Goal: Find specific page/section: Find specific page/section

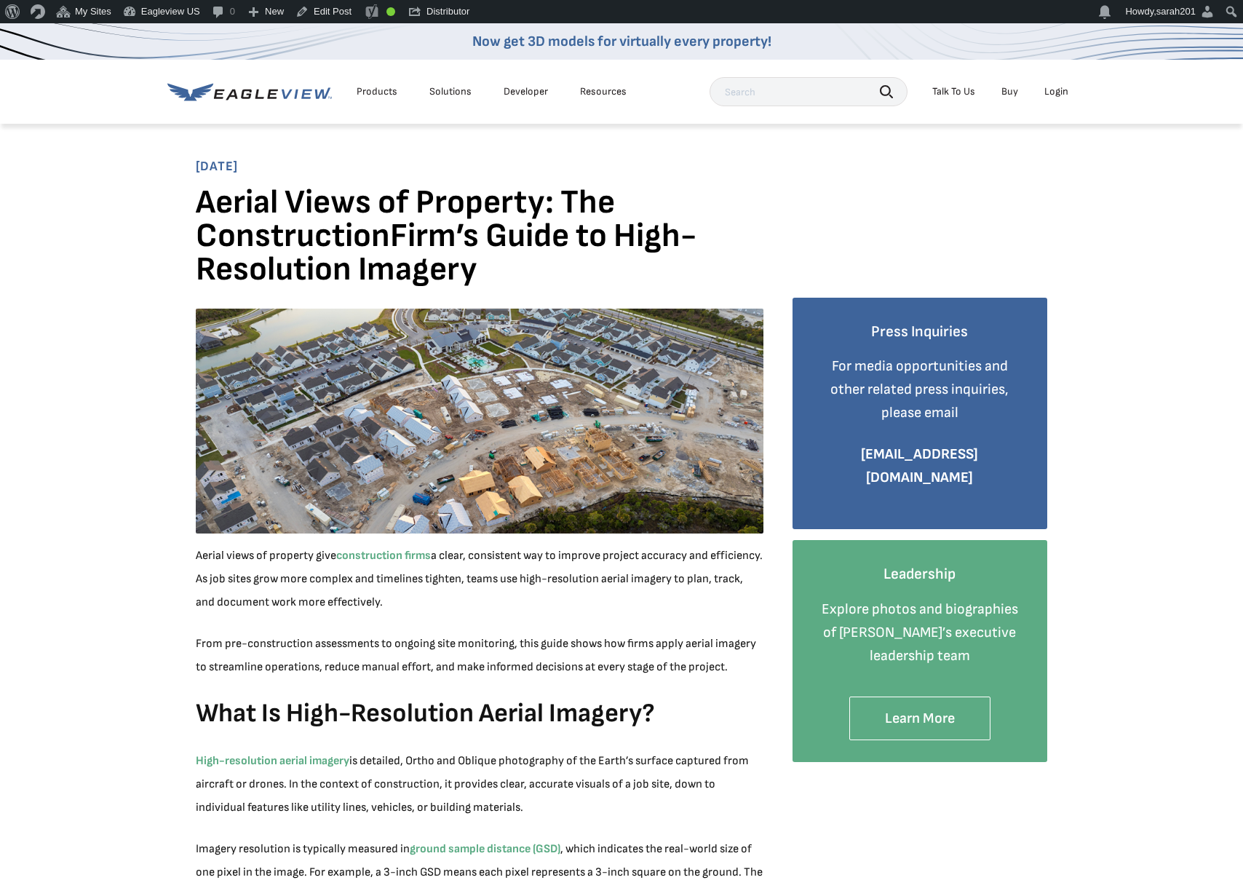
click at [246, 94] on icon at bounding box center [246, 93] width 11 height 9
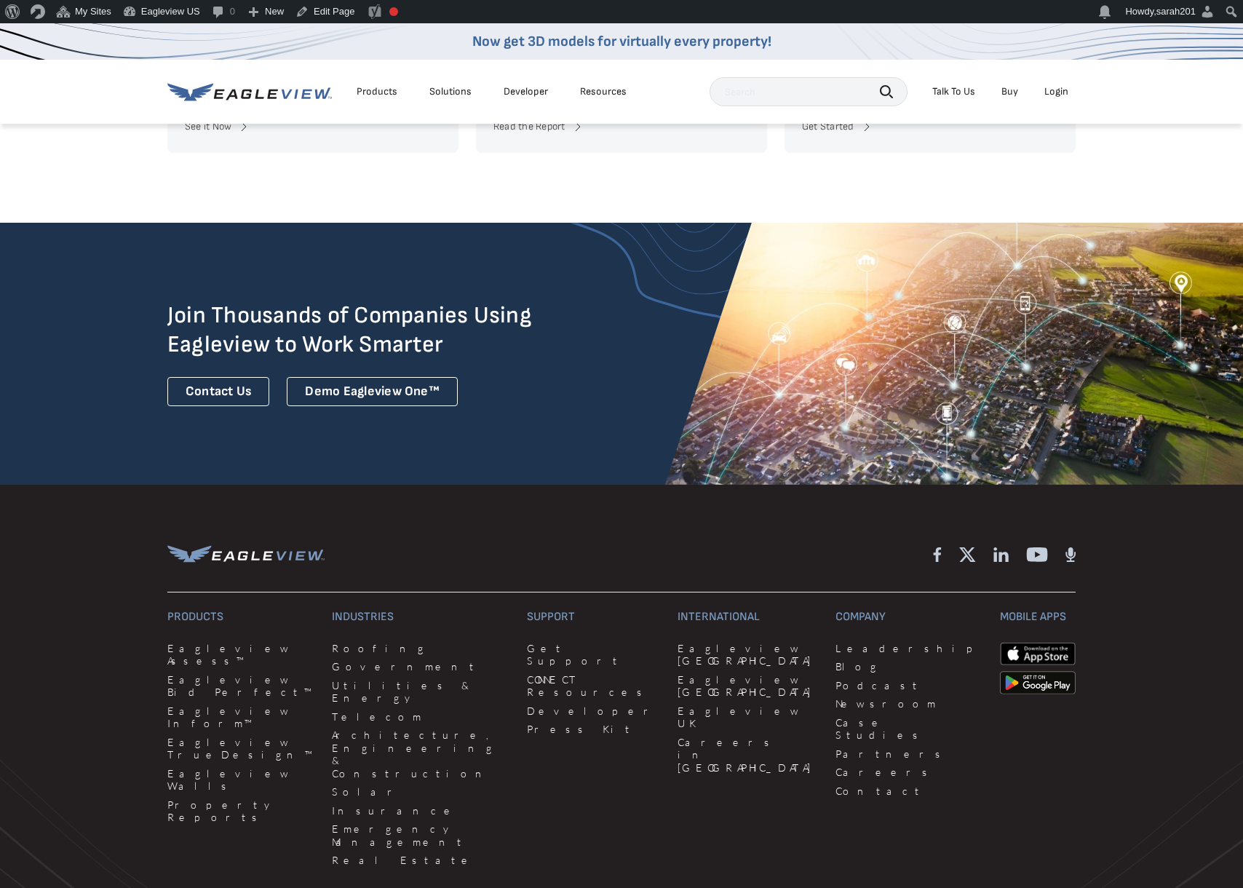
scroll to position [3704, 0]
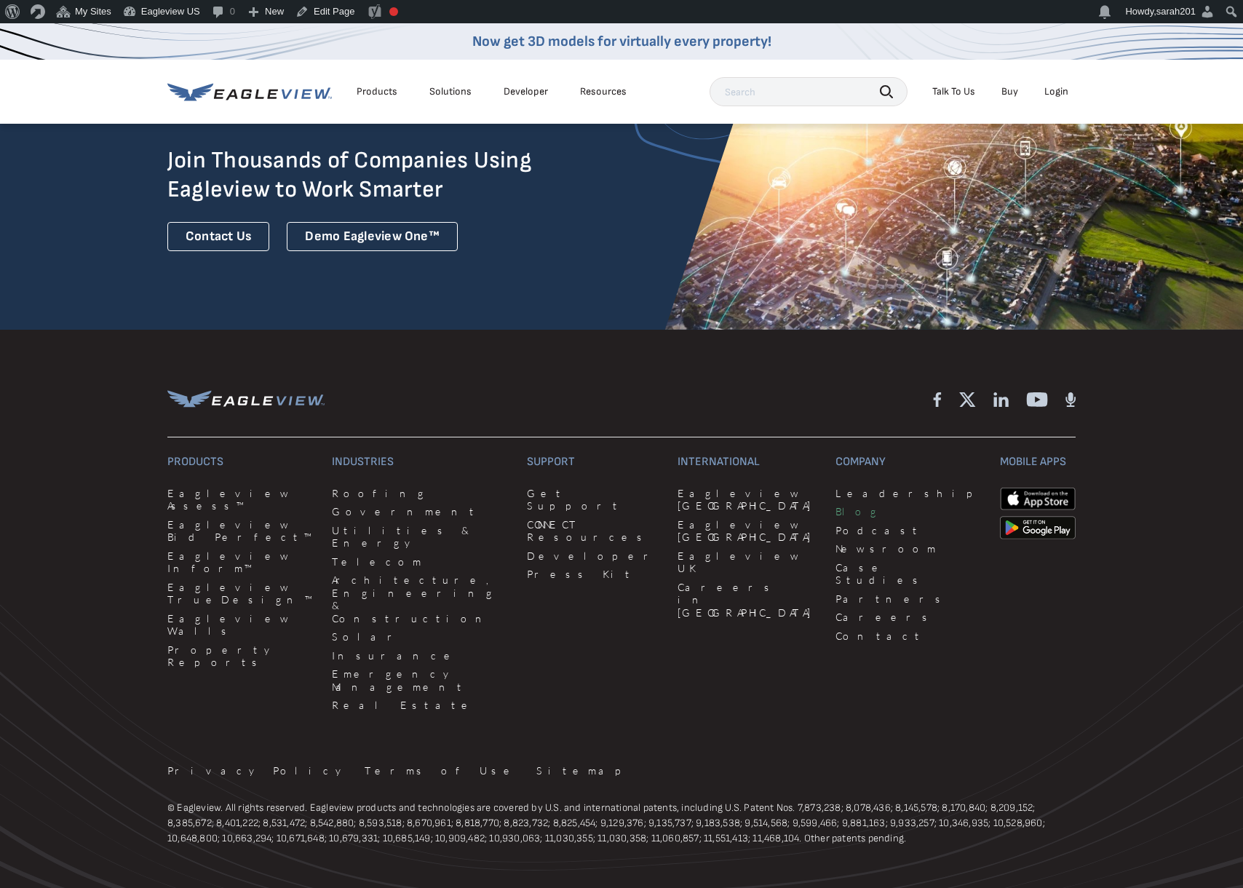
click at [836, 505] on link "Blog" at bounding box center [909, 511] width 147 height 13
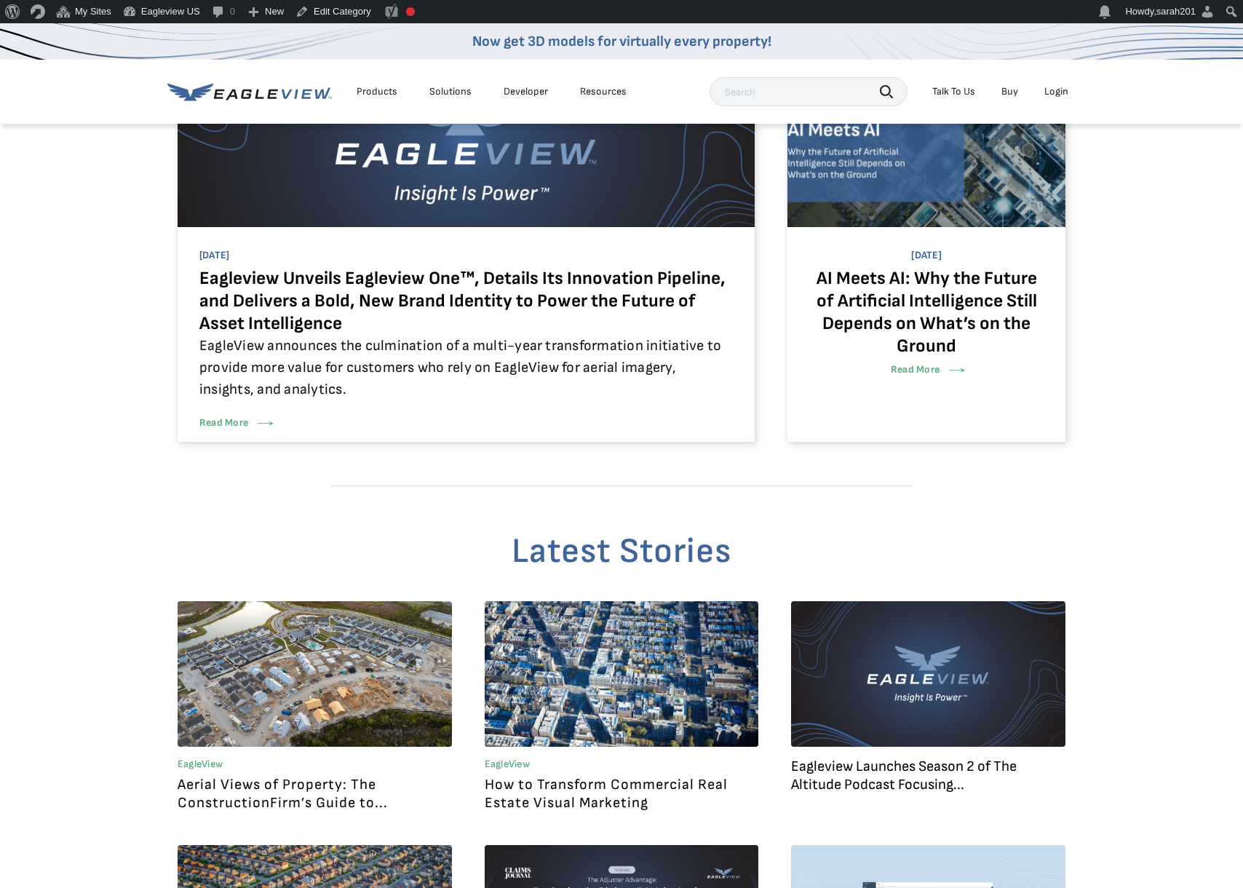
scroll to position [673, 0]
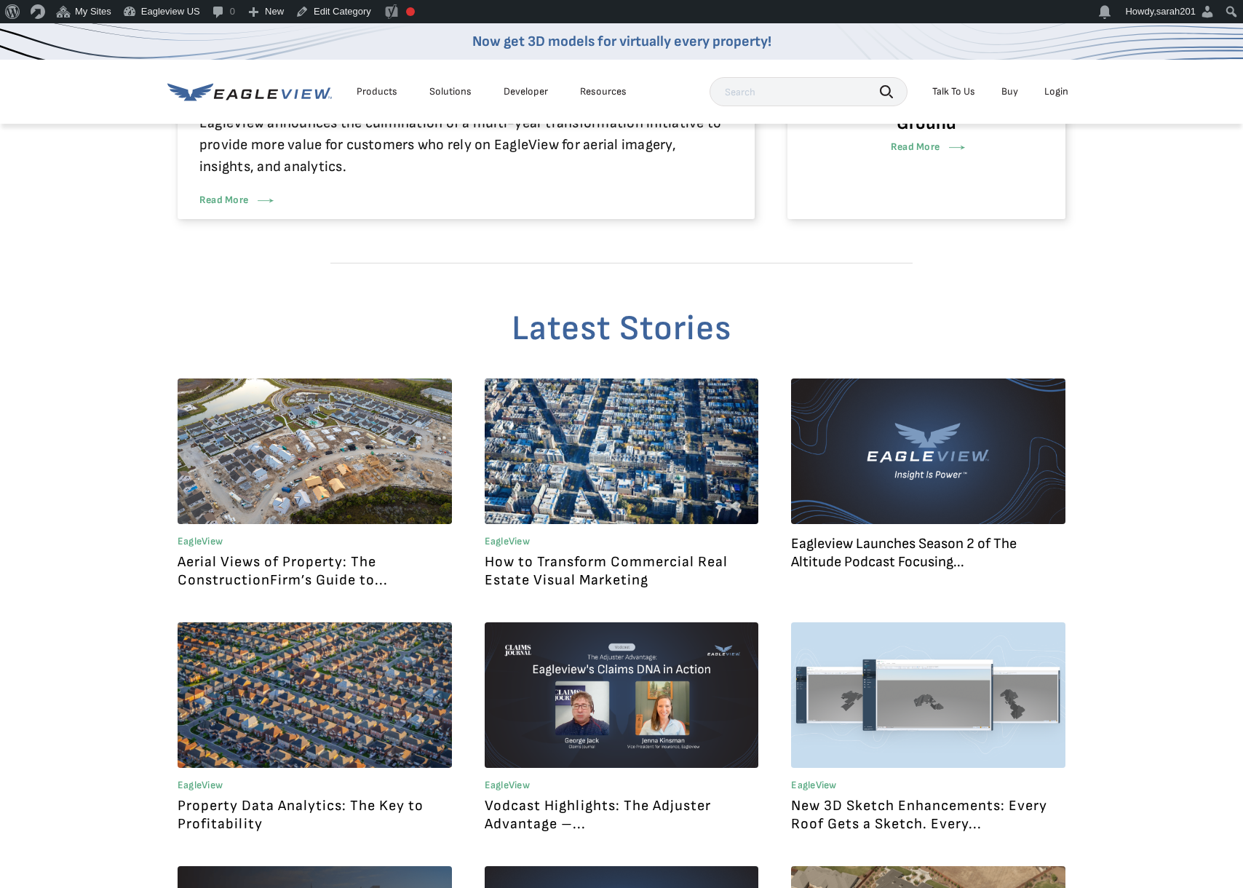
click at [304, 488] on link at bounding box center [315, 451] width 274 height 146
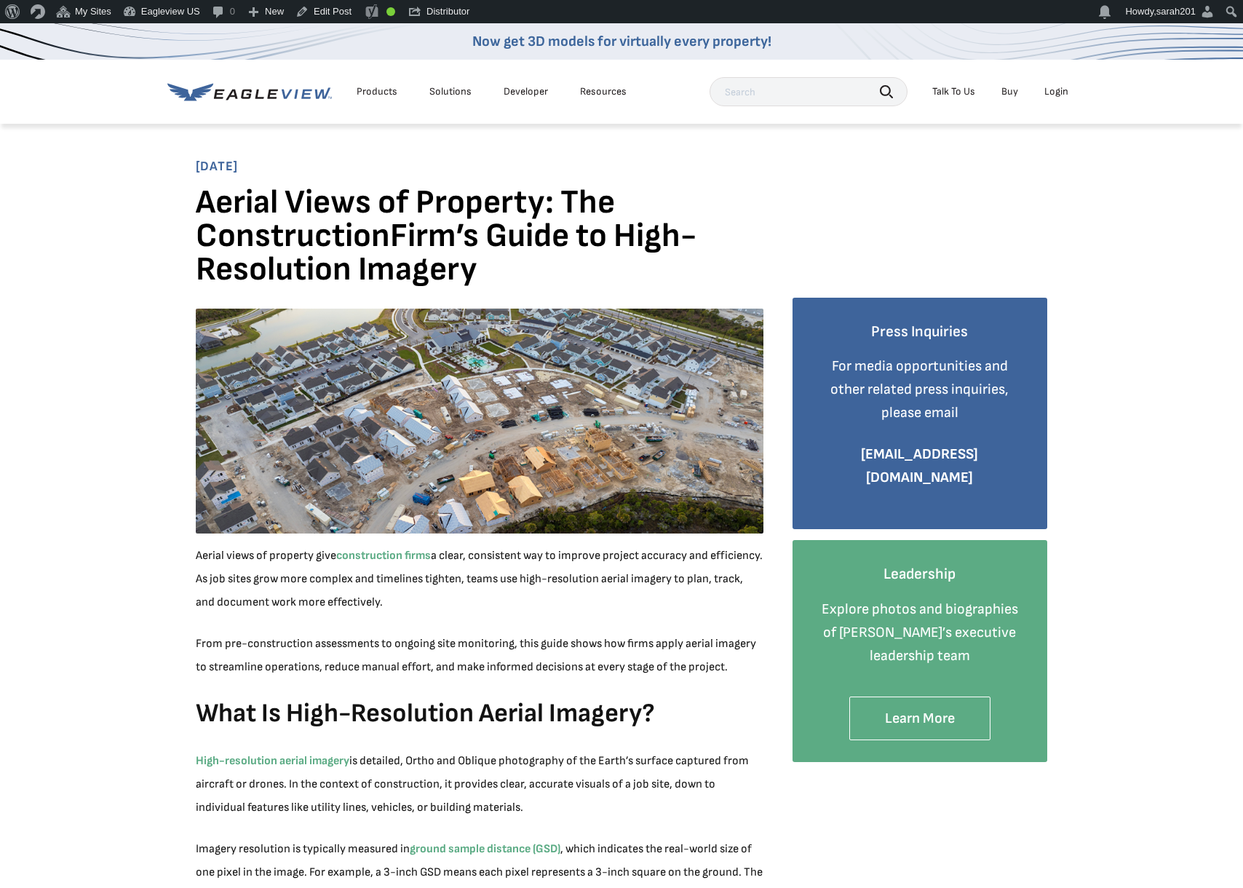
scroll to position [41, 0]
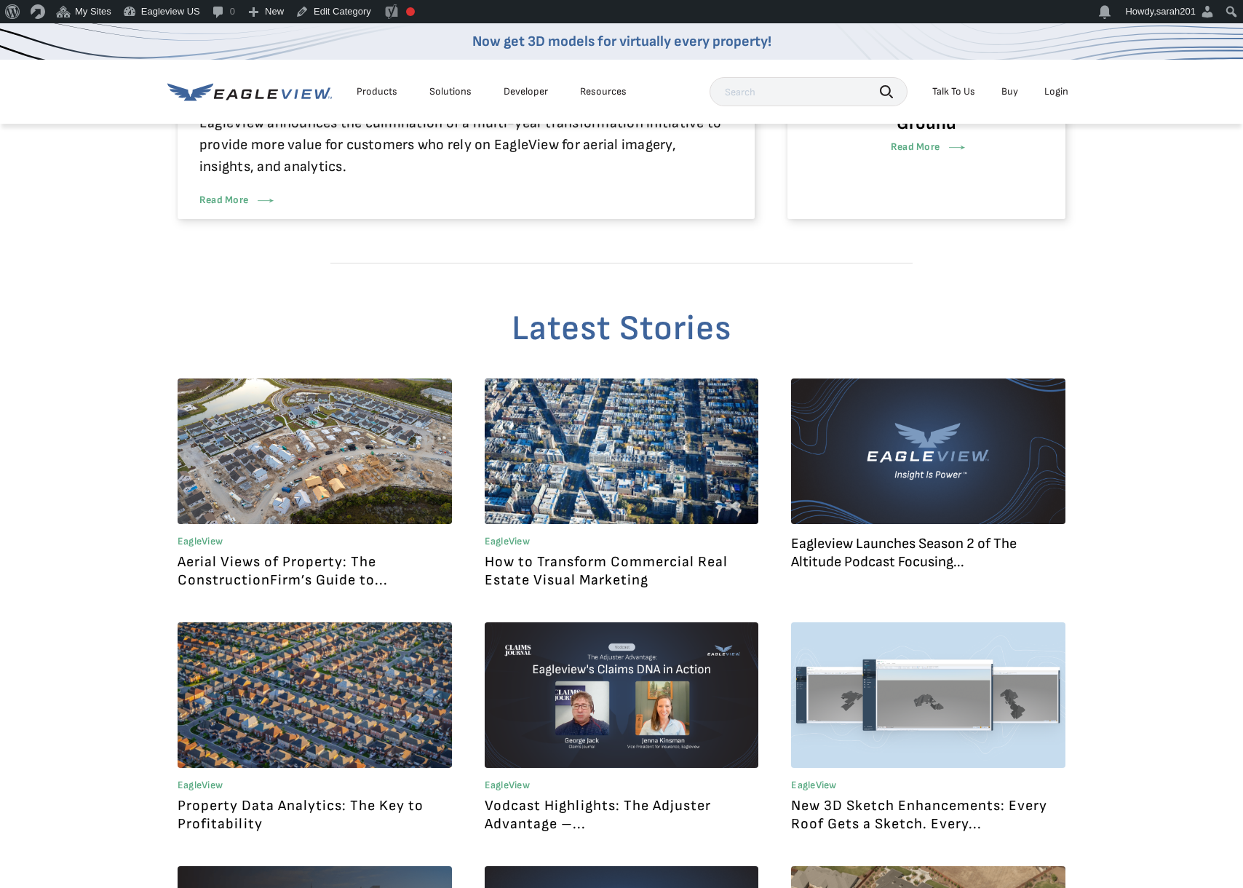
click at [659, 478] on link at bounding box center [622, 451] width 274 height 146
click at [956, 487] on link at bounding box center [928, 451] width 274 height 146
click at [327, 469] on link at bounding box center [315, 451] width 274 height 146
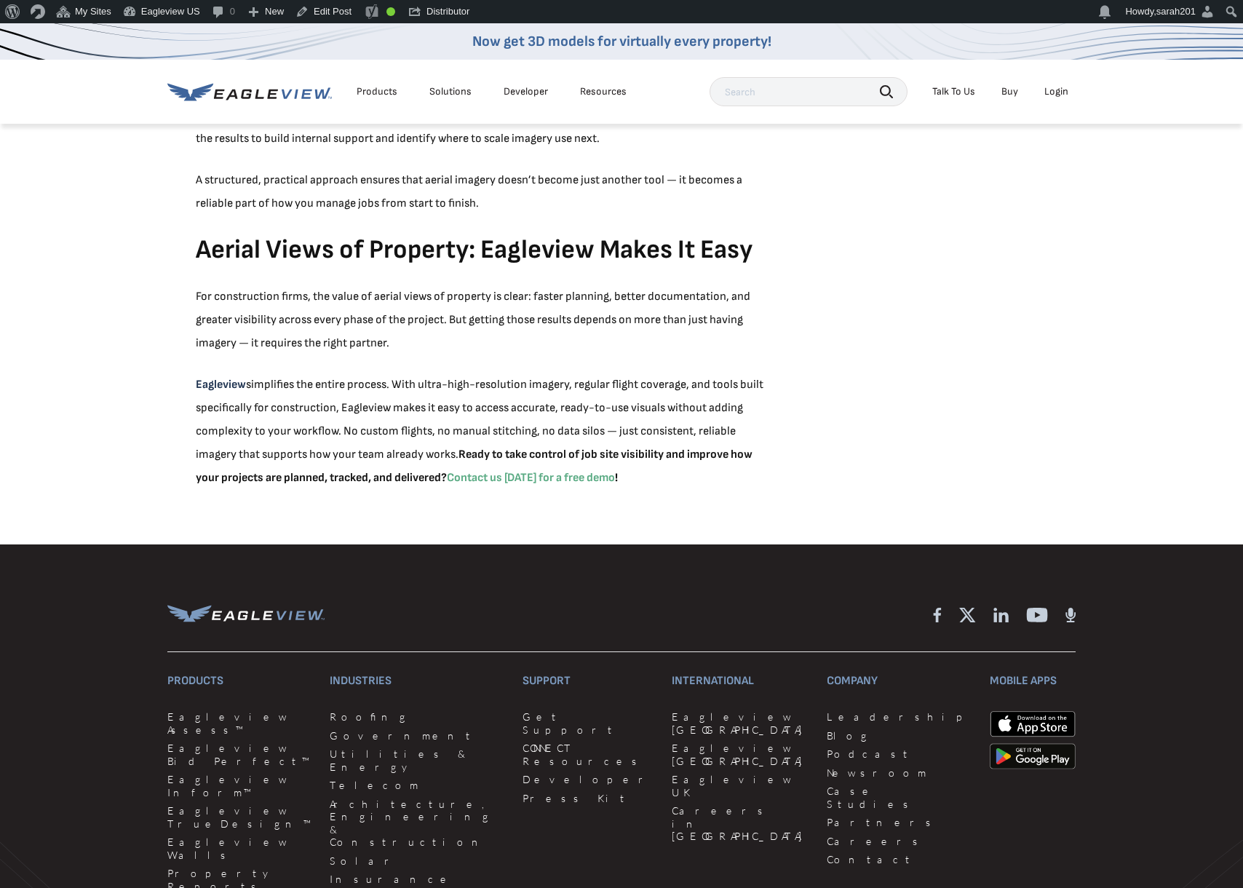
scroll to position [4705, 0]
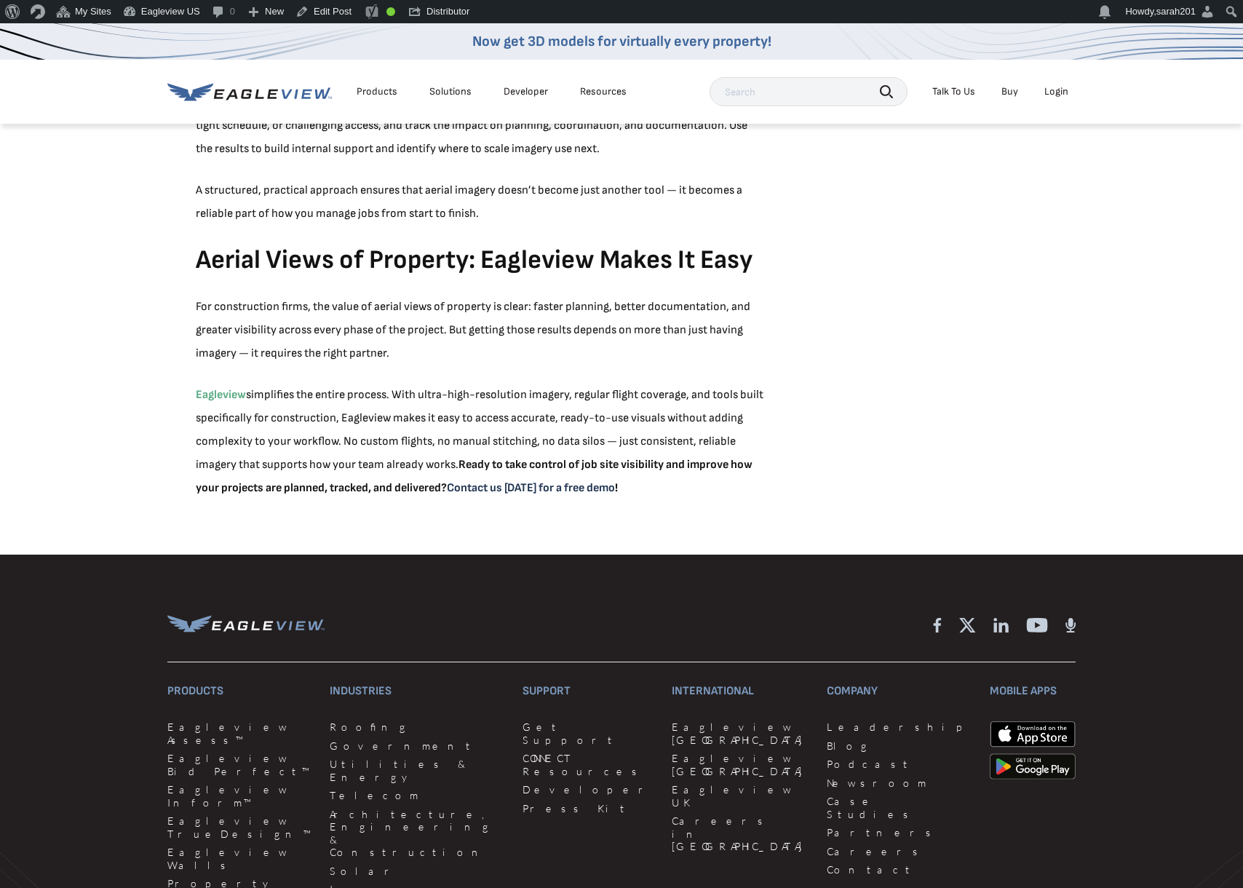
click at [535, 488] on strong "Contact us today for a free demo" at bounding box center [531, 488] width 168 height 14
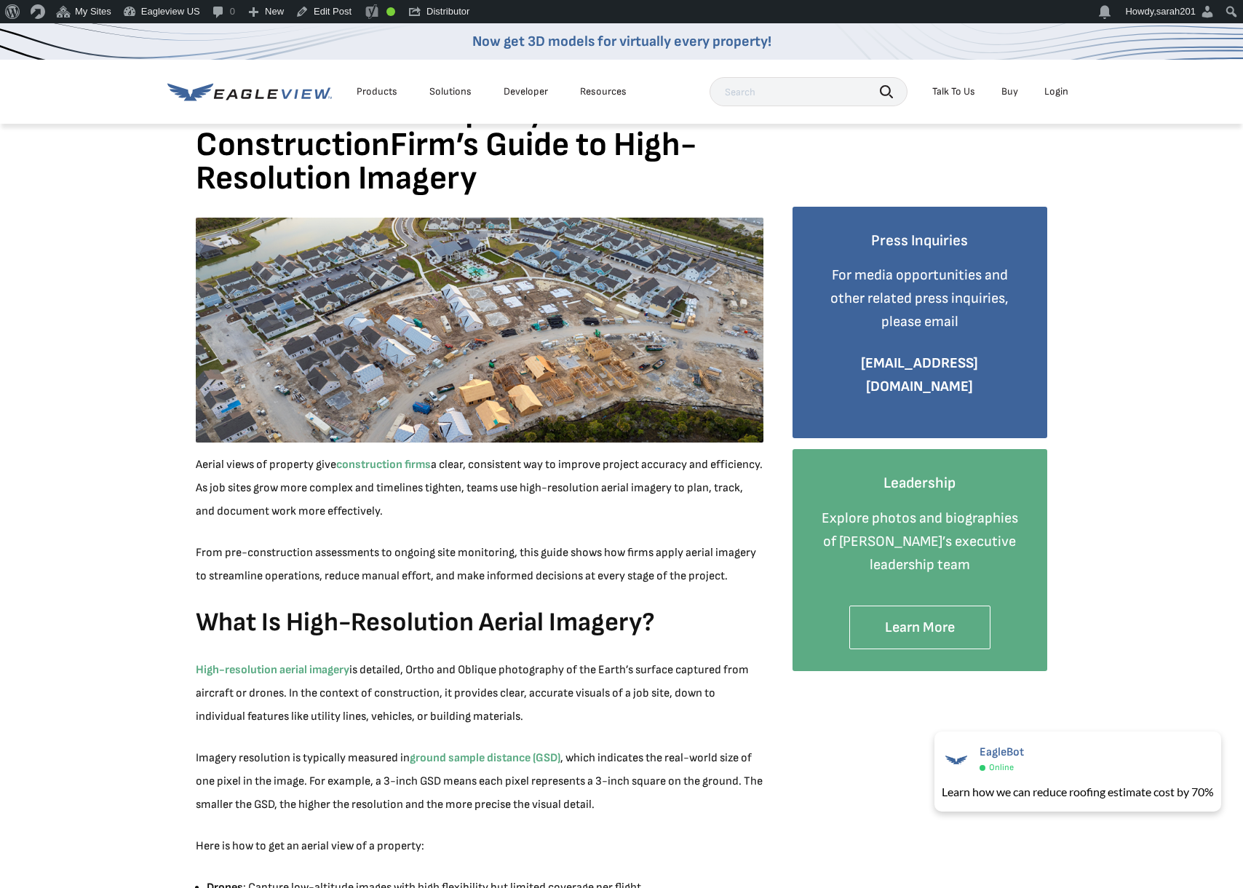
scroll to position [0, 0]
